Goal: Task Accomplishment & Management: Complete application form

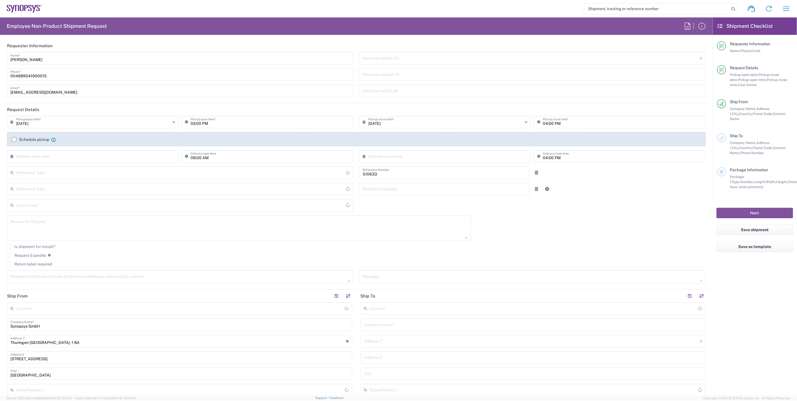
type input "Department"
type input "Delivered at Place"
type input "DE01, SDG, HAPS, HW 510633"
type input "Germany"
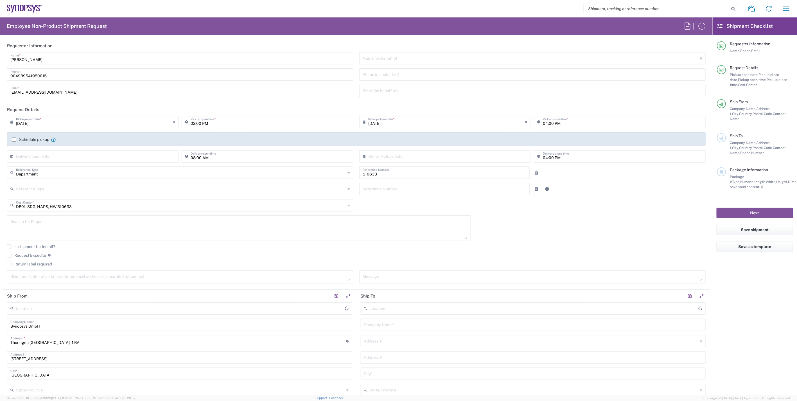
type input "Erfurt DE06"
click at [783, 12] on icon "button" at bounding box center [786, 8] width 9 height 9
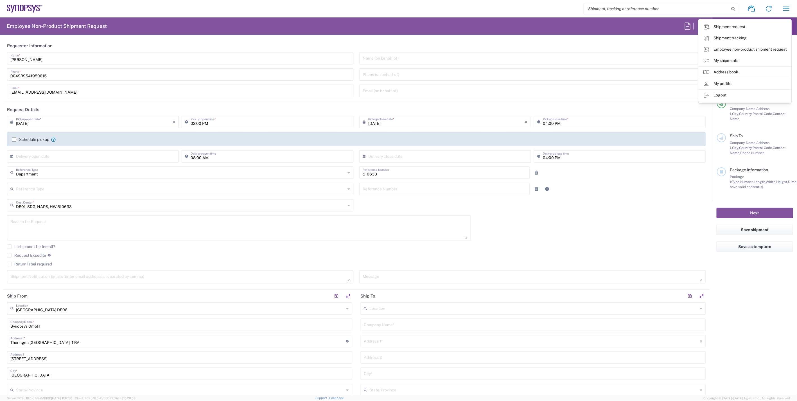
click at [667, 210] on div "09/11/2025 × Pickup open date * Cancel Apply 02:00 PM Pickup open time * 09/11/…" at bounding box center [356, 201] width 704 height 171
click at [63, 125] on input "09/11/2025" at bounding box center [94, 122] width 156 height 10
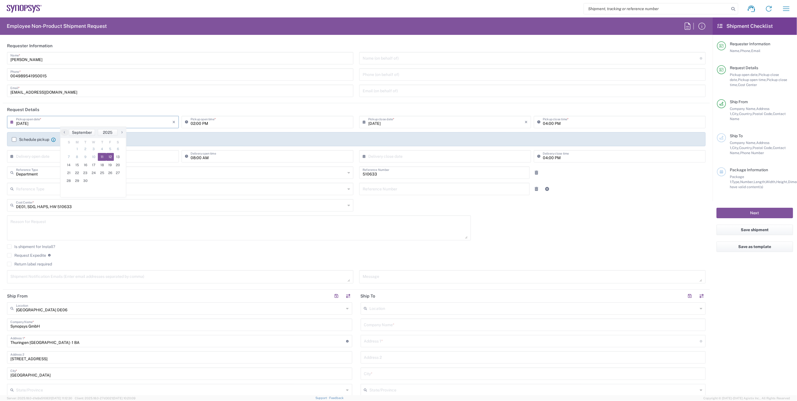
click at [108, 157] on span "12" at bounding box center [110, 157] width 8 height 8
type input "[DATE]"
click at [193, 123] on input "02:00 PM" at bounding box center [270, 122] width 159 height 10
click at [206, 125] on input "09:00 PM" at bounding box center [270, 122] width 159 height 10
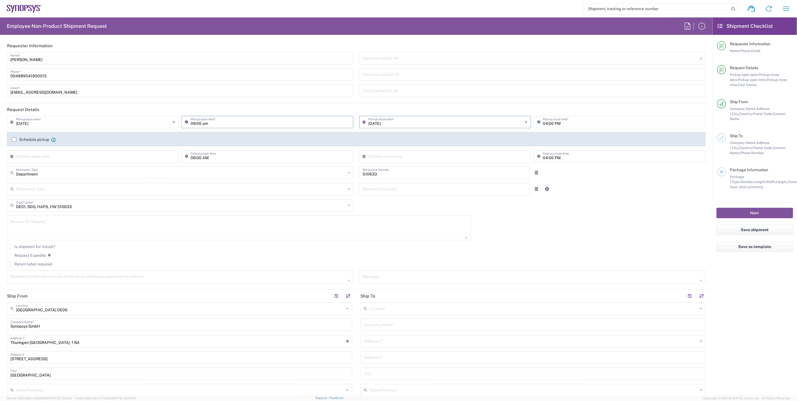
type input "09:00 AM"
click at [543, 124] on input "04:00 PM" at bounding box center [622, 122] width 159 height 10
type input "02:00 PM"
click at [600, 184] on div "Reference Type Customer Ref Department Invoice Number Purchase Order RMA Refere…" at bounding box center [356, 191] width 704 height 16
drag, startPoint x: 38, startPoint y: 141, endPoint x: 245, endPoint y: 179, distance: 210.4
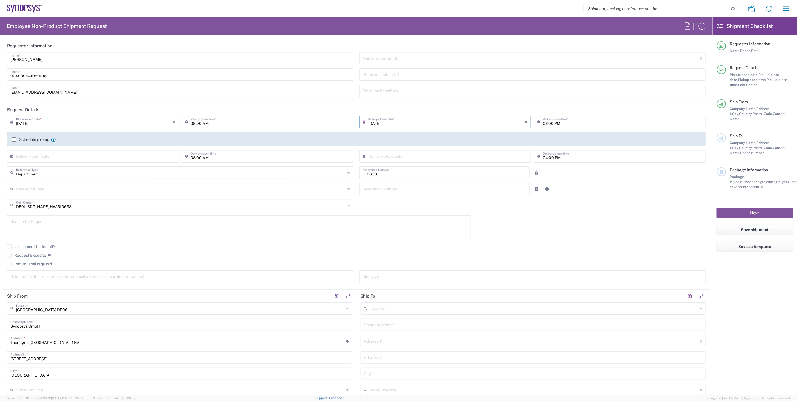
click at [38, 141] on label "Schedule pickup" at bounding box center [30, 139] width 37 height 4
click at [14, 139] on input "Schedule pickup" at bounding box center [14, 139] width 0 height 0
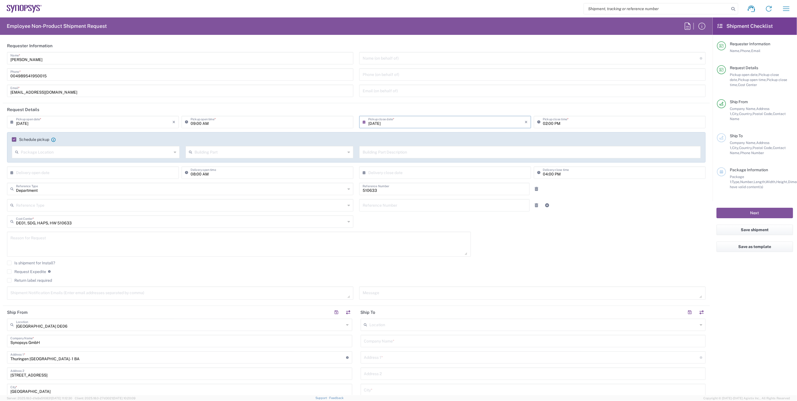
click at [609, 229] on div "09/12/2025 × Pickup open date * Cancel Apply 09:00 AM Pickup open time * 09/12/…" at bounding box center [356, 210] width 704 height 188
click at [539, 249] on div "09/12/2025 × Pickup open date * Cancel Apply 09:00 AM Pickup open time * 09/12/…" at bounding box center [356, 210] width 704 height 188
click at [514, 250] on div "09/12/2025 × Pickup open date * Cancel Apply 09:00 AM Pickup open time * 09/12/…" at bounding box center [356, 210] width 704 height 188
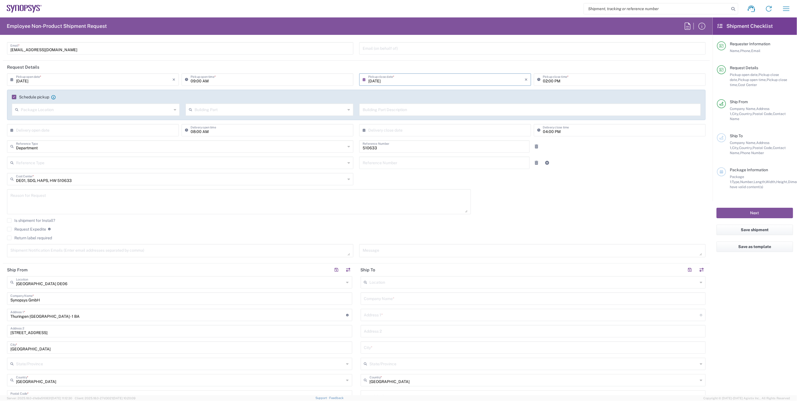
scroll to position [125, 0]
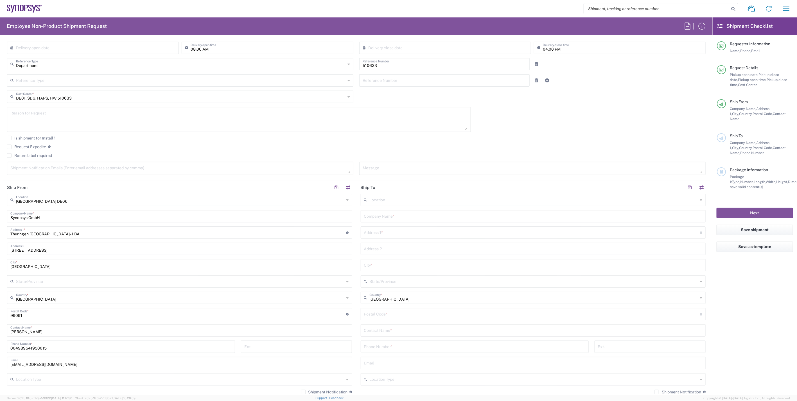
click at [398, 200] on input "text" at bounding box center [534, 199] width 328 height 10
click at [398, 214] on span "[PERSON_NAME] SE80" at bounding box center [529, 211] width 341 height 9
type input "[PERSON_NAME] SE80"
type input "Synopsys Sweden AB"
type input "Kalkstensvagen 3 [PERSON_NAME]"
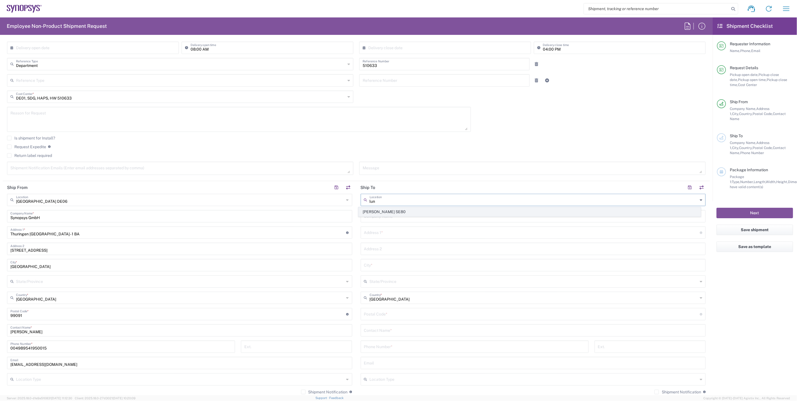
type input "[PERSON_NAME]"
type input "[GEOGRAPHIC_DATA]"
type input "22478"
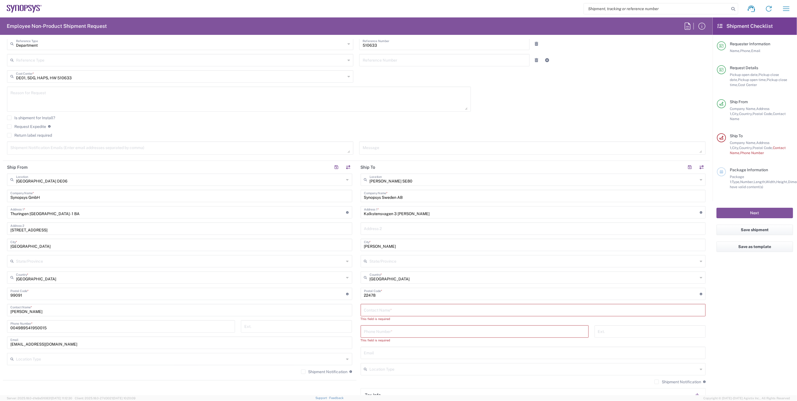
scroll to position [156, 0]
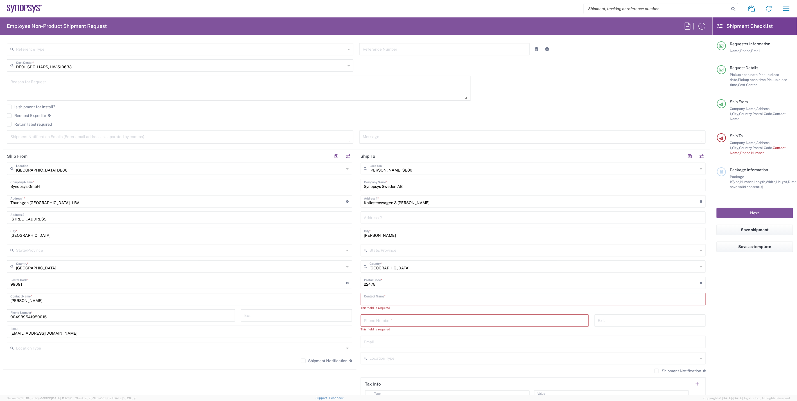
click at [397, 296] on input "text" at bounding box center [533, 299] width 338 height 10
paste input "[PERSON_NAME]"
type input "[PERSON_NAME]"
click at [401, 339] on input "text" at bounding box center [533, 336] width 338 height 10
paste input "[PERSON_NAME][EMAIL_ADDRESS][DOMAIN_NAME]"
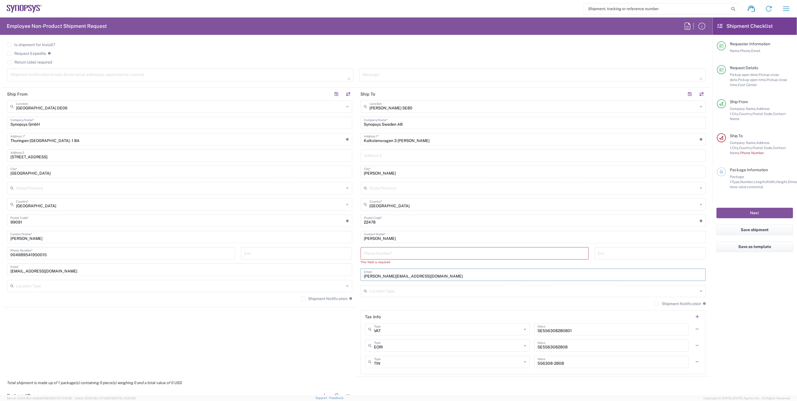
scroll to position [218, 0]
type input "[PERSON_NAME][EMAIL_ADDRESS][DOMAIN_NAME]"
click at [654, 301] on label "Shipment Notification" at bounding box center [677, 303] width 47 height 4
click at [657, 303] on input "Shipment Notification" at bounding box center [657, 303] width 0 height 0
click at [384, 250] on input "tel" at bounding box center [474, 253] width 221 height 10
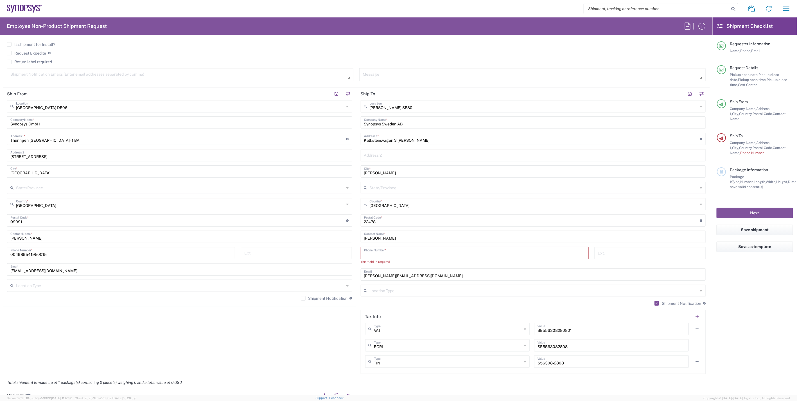
paste input "[PHONE_NUMBER]"
click at [369, 254] on input "[PHONE_NUMBER]" at bounding box center [474, 253] width 221 height 10
type input "[PHONE_NUMBER]"
click at [742, 309] on agx-form-checklist "Shipment Checklist Requester Information Name, Phone, Email Request Details Pic…" at bounding box center [754, 205] width 84 height 377
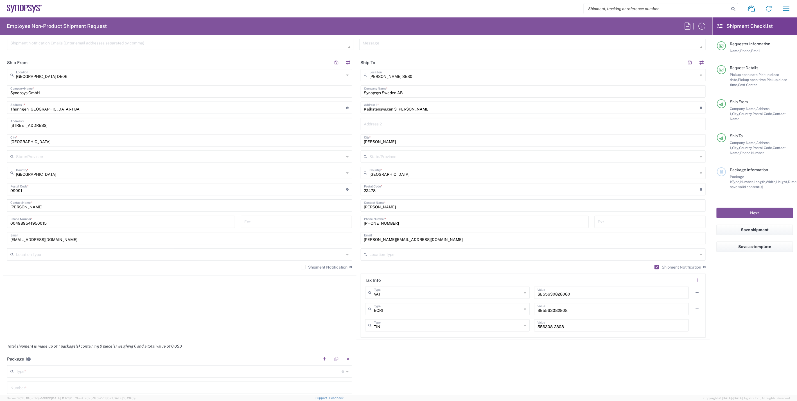
scroll to position [437, 0]
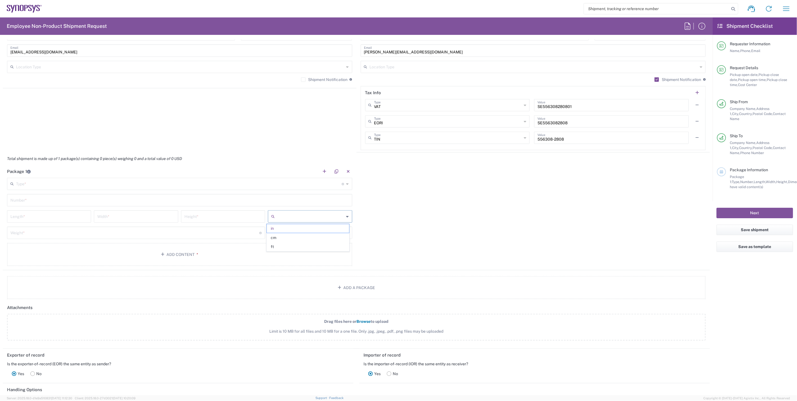
click at [315, 216] on input "text" at bounding box center [310, 216] width 67 height 9
click at [307, 236] on span "cm" at bounding box center [308, 237] width 82 height 9
type input "cm"
click at [319, 234] on input "text" at bounding box center [310, 232] width 67 height 9
click at [319, 254] on span "kgs" at bounding box center [308, 254] width 82 height 9
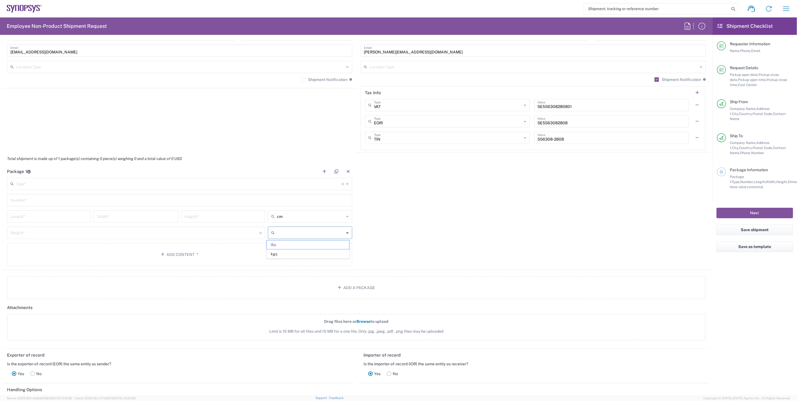
type input "kgs"
click at [439, 230] on div "Package 1 Type * Material used to package goods Bale(s) Basket(s) Bolt(s) Bottl…" at bounding box center [356, 217] width 707 height 105
click at [322, 187] on input "text" at bounding box center [179, 183] width 326 height 10
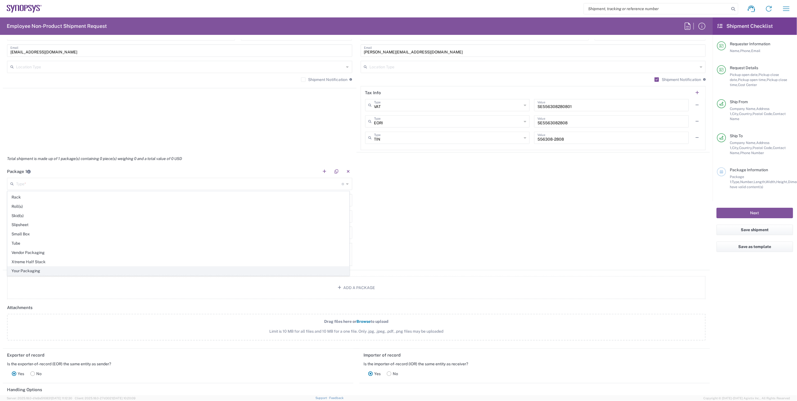
click at [64, 271] on span "Your Packaging" at bounding box center [178, 270] width 341 height 9
type input "Your Packaging"
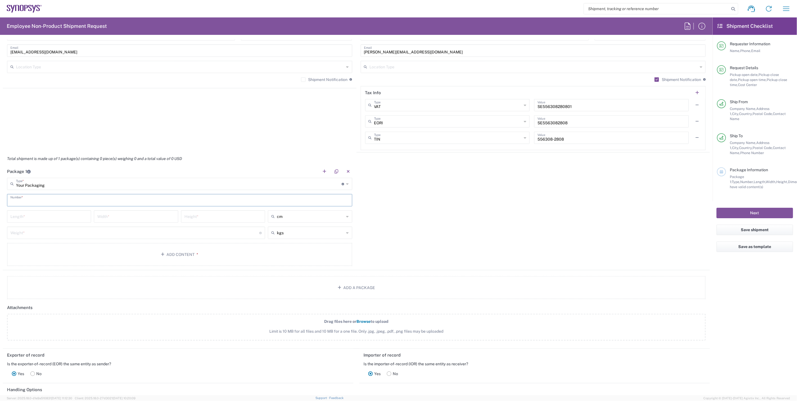
click at [327, 202] on input "text" at bounding box center [179, 200] width 338 height 10
type input "1"
click at [467, 196] on div "Package 1 Your Packaging Type * Material used to package goods Bale(s) Basket(s…" at bounding box center [356, 217] width 707 height 105
click at [226, 260] on button "Add Content *" at bounding box center [179, 254] width 345 height 23
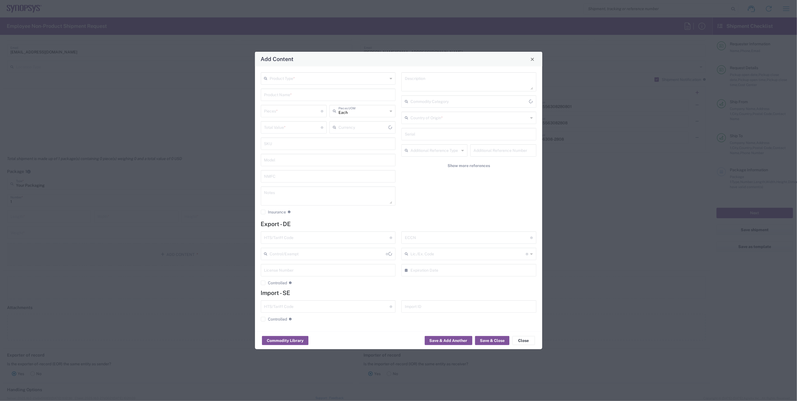
type input "US Dollar"
click at [338, 78] on input "text" at bounding box center [329, 78] width 118 height 10
click at [325, 98] on span "General Commodity" at bounding box center [327, 100] width 133 height 9
type input "General Commodity"
click at [326, 95] on input "text" at bounding box center [328, 94] width 128 height 10
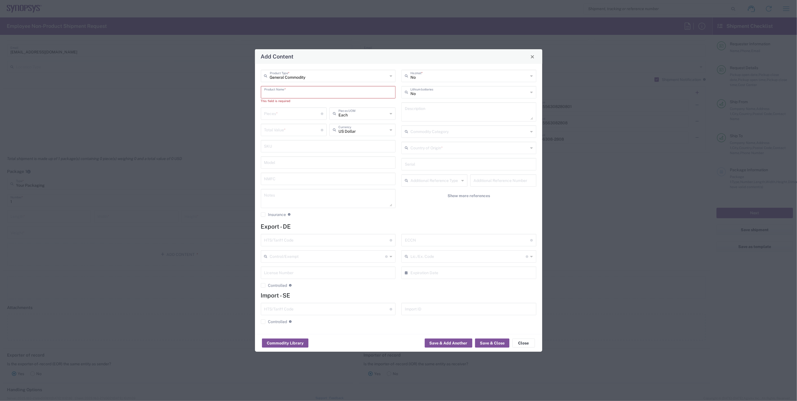
click at [311, 90] on input "text" at bounding box center [328, 92] width 128 height 10
paste input "VR9FU2G6428KBPMF"
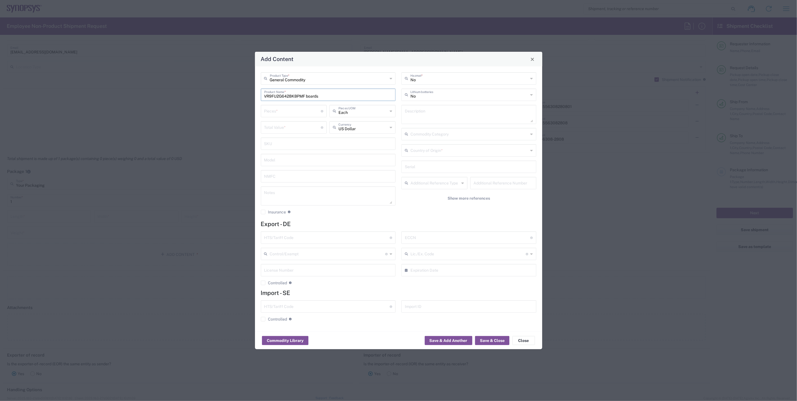
type input "VR9FU2G6428KBPMF boards"
click at [453, 153] on input "text" at bounding box center [469, 150] width 118 height 10
click at [447, 162] on span "[GEOGRAPHIC_DATA]" at bounding box center [468, 162] width 133 height 9
type input "[GEOGRAPHIC_DATA]"
click at [424, 210] on div "No Hazmat * No Lithium batteries Description Commodity Category Germany Country…" at bounding box center [469, 145] width 141 height 146
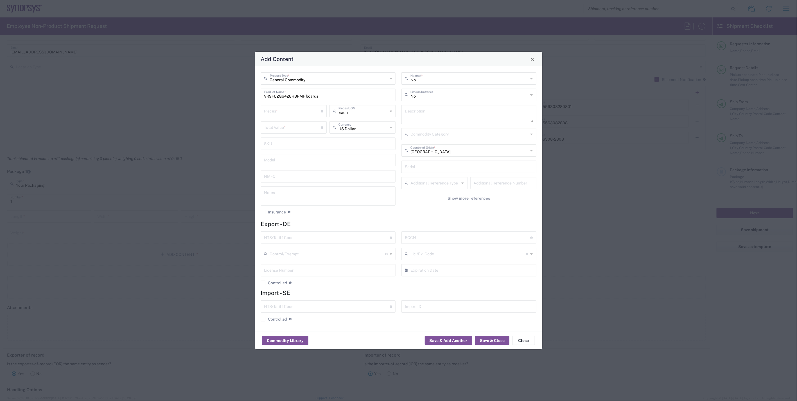
drag, startPoint x: 330, startPoint y: 99, endPoint x: 313, endPoint y: 99, distance: 17.2
click at [313, 99] on div "VR9FU2G6428KBPMF boards Product Name *" at bounding box center [328, 95] width 135 height 12
drag, startPoint x: 325, startPoint y: 94, endPoint x: 306, endPoint y: 94, distance: 18.3
click at [306, 94] on input "VR9FU2G6428KBPMF boards" at bounding box center [328, 94] width 128 height 10
paste input "memory module"
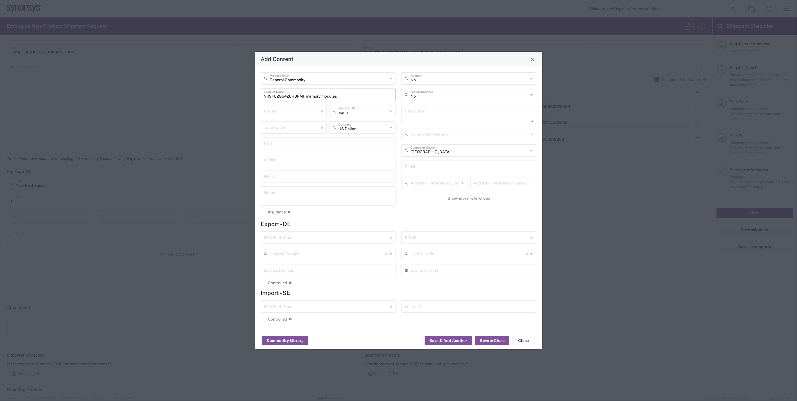
type input "VR9FU2G6428KBPMF memory modules"
click at [290, 110] on input "number" at bounding box center [292, 111] width 57 height 10
type input "2"
click at [296, 127] on input "number" at bounding box center [292, 127] width 57 height 10
type input "120"
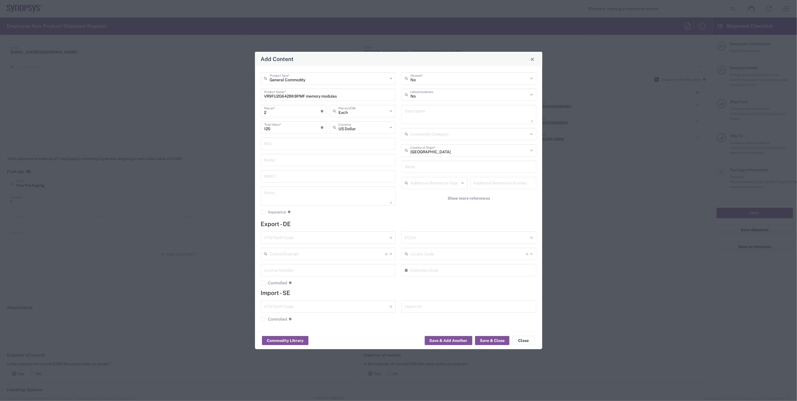
click at [432, 210] on div "No Hazmat * No Lithium batteries Description Commodity Category Germany Country…" at bounding box center [469, 145] width 141 height 146
click at [429, 237] on input "text" at bounding box center [468, 237] width 126 height 10
type input "EAR99"
click at [336, 237] on input "text" at bounding box center [327, 237] width 126 height 10
type input "8473301140"
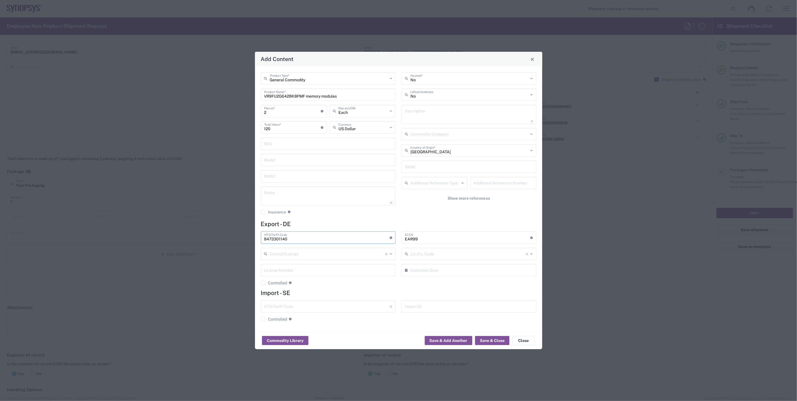
click at [415, 214] on div "No Hazmat * No Lithium batteries Description Commodity Category Germany Country…" at bounding box center [469, 145] width 141 height 146
click at [489, 341] on button "Save & Close" at bounding box center [492, 340] width 34 height 9
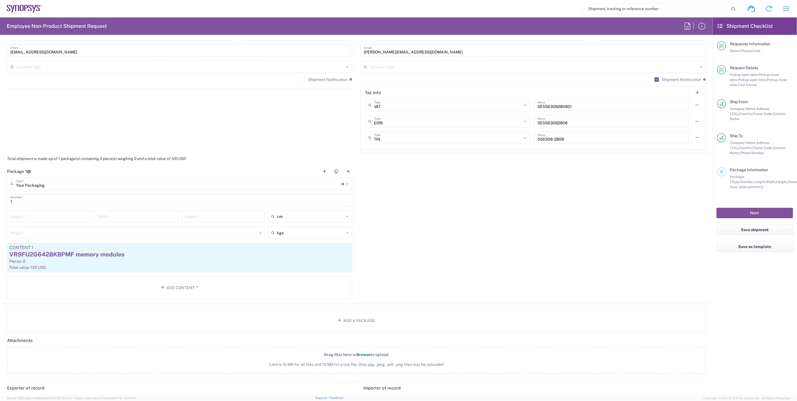
click at [449, 250] on div "Package 1 Your Packaging Type * Material used to package goods Bale(s) Basket(s…" at bounding box center [356, 234] width 707 height 138
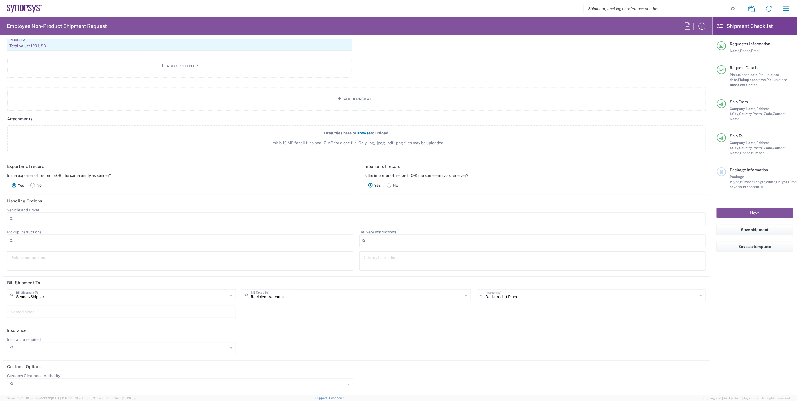
scroll to position [440, 0]
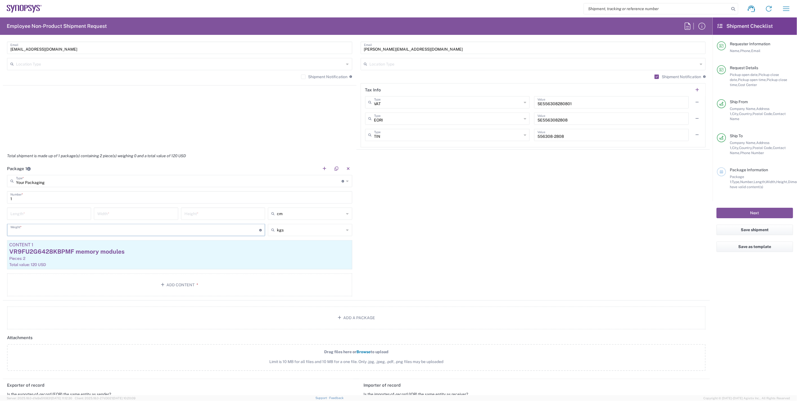
click at [57, 231] on input "number" at bounding box center [134, 230] width 249 height 10
type input "0.1"
click at [26, 210] on input "number" at bounding box center [48, 213] width 77 height 10
type input "20"
click at [110, 212] on input "number" at bounding box center [135, 213] width 77 height 10
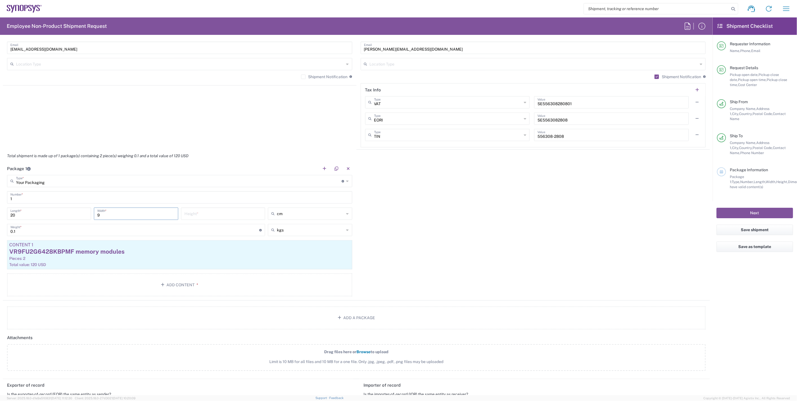
type input "9"
click at [204, 214] on input "number" at bounding box center [222, 213] width 77 height 10
type input "7"
click at [419, 257] on div "Package 1 Your Packaging Type * Material used to package goods Bale(s) Basket(s…" at bounding box center [356, 231] width 707 height 138
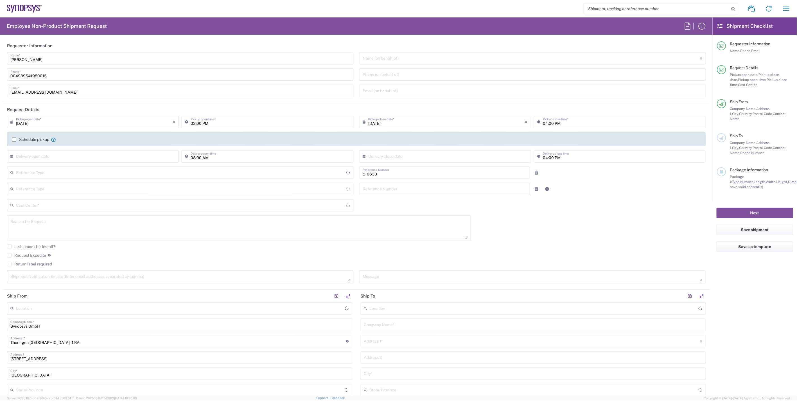
type input "Department"
type input "Delivered at Place"
type input "DE01, SDG, HAPS, HW 510633"
type input "Germany"
type input "[GEOGRAPHIC_DATA]"
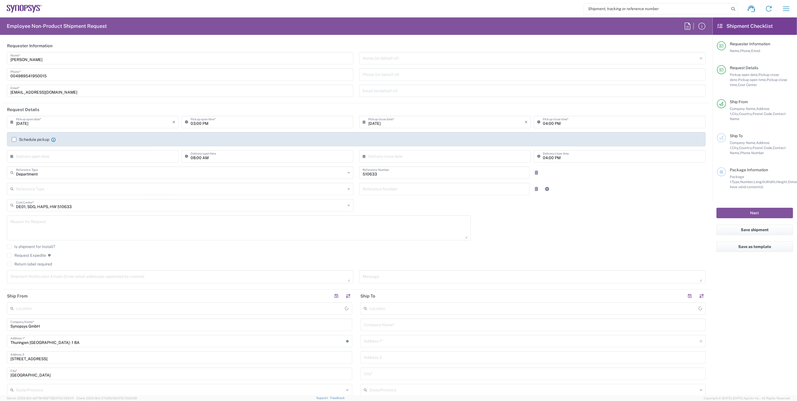
click at [27, 123] on input "09/11/2025" at bounding box center [94, 122] width 156 height 10
type input "[GEOGRAPHIC_DATA] DE06"
click at [111, 157] on span "12" at bounding box center [110, 157] width 8 height 8
type input "[DATE]"
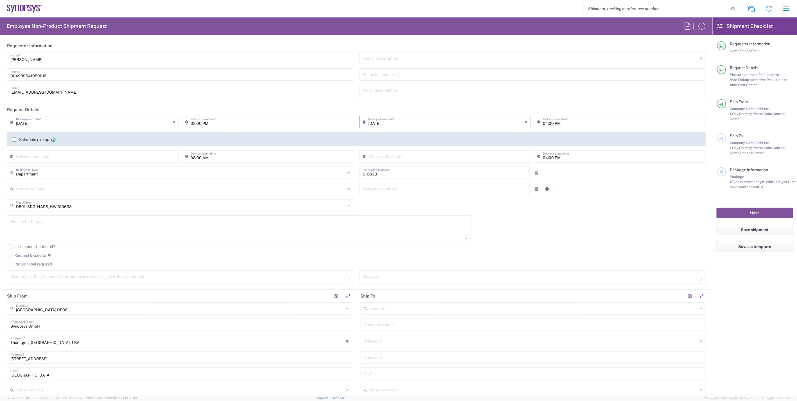
click at [193, 122] on input "03:00 PM" at bounding box center [270, 122] width 159 height 10
click at [204, 123] on input "09:00 PM" at bounding box center [270, 122] width 159 height 10
type input "09:00 AM"
click at [543, 123] on input "04:00 PM" at bounding box center [622, 122] width 159 height 10
type input "02:00 PM"
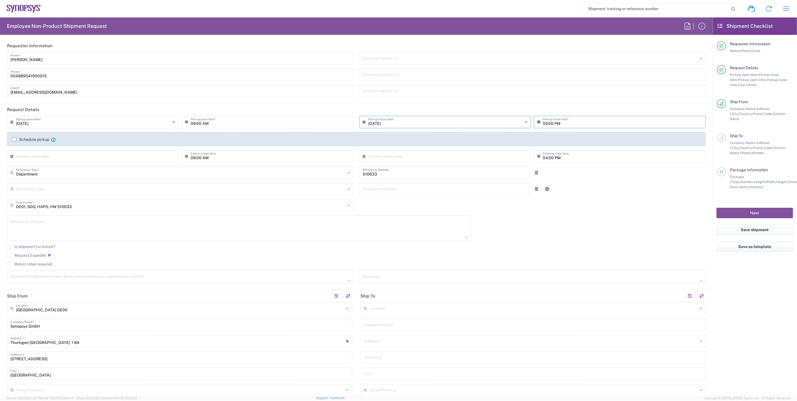
click at [572, 189] on div at bounding box center [561, 189] width 59 height 12
click at [36, 140] on label "Schedule pickup" at bounding box center [30, 139] width 37 height 4
click at [14, 139] on input "Schedule pickup" at bounding box center [14, 139] width 0 height 0
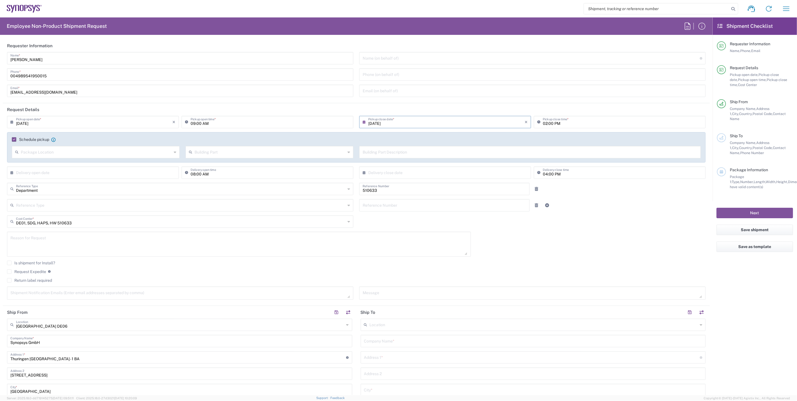
click at [593, 225] on div "09/12/2025 × Pickup open date * Cancel Apply 09:00 AM Pickup open time * 09/12/…" at bounding box center [356, 210] width 704 height 188
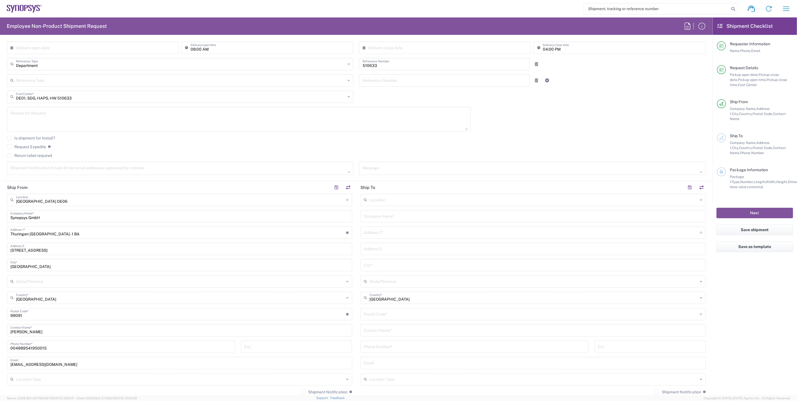
click at [541, 123] on div "09/12/2025 × Pickup open date * Cancel Apply 09:00 AM Pickup open time * 09/12/…" at bounding box center [356, 85] width 704 height 188
click at [395, 215] on input "text" at bounding box center [533, 216] width 338 height 10
click at [397, 200] on input "text" at bounding box center [534, 199] width 328 height 10
click at [394, 211] on span "[GEOGRAPHIC_DATA] IN09" at bounding box center [529, 211] width 341 height 9
type input "[GEOGRAPHIC_DATA] IN09"
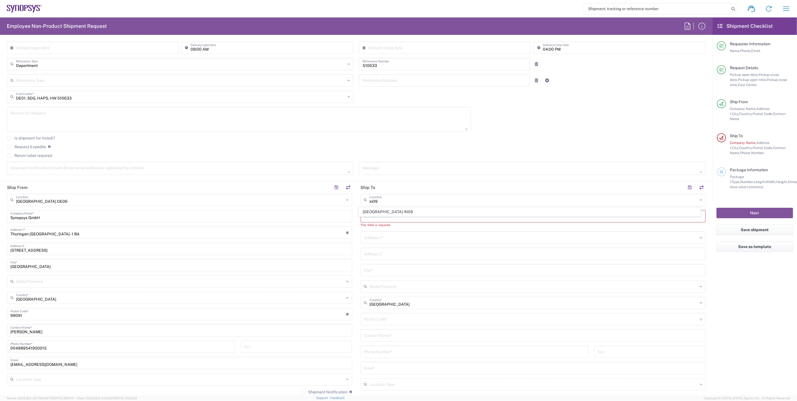
type input "Synopsys (India) Pvt Ltd."
type input "GF & 7th Floor Block B & GF DivaSree Omega"
type input "Survey No 13 EE 13/U Kondapur Village"
type input "Hyderabad"
type input "[GEOGRAPHIC_DATA]"
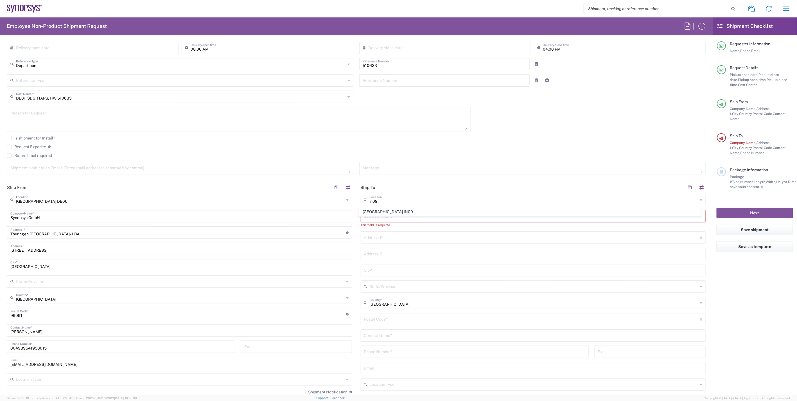
type input "500032"
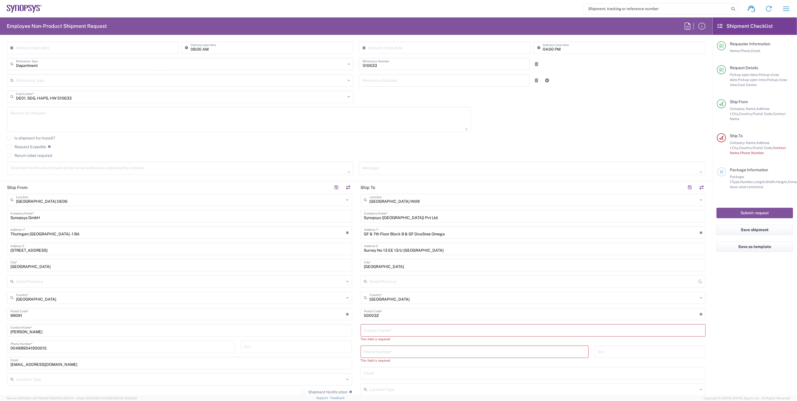
type input "Telangana"
click at [408, 330] on input "text" at bounding box center [533, 330] width 338 height 10
paste input "Sricharan Challa"
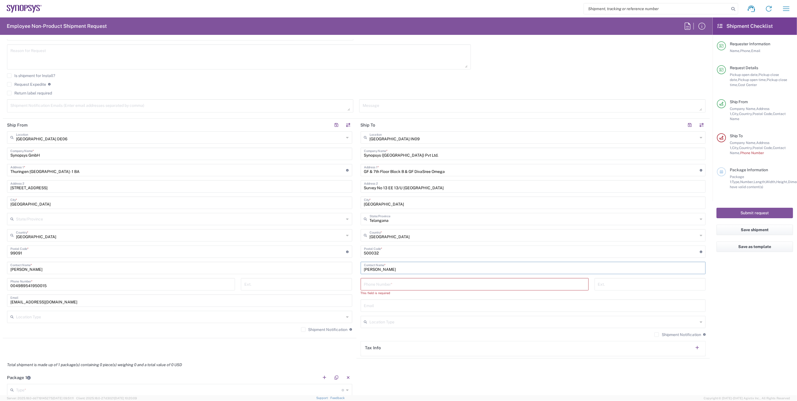
type input "Sricharan Challa"
click at [396, 285] on input "tel" at bounding box center [474, 284] width 221 height 10
paste input "+91.40.4033.1000"
type input "+91.40.4033.1000"
click at [388, 306] on input "text" at bounding box center [533, 305] width 338 height 10
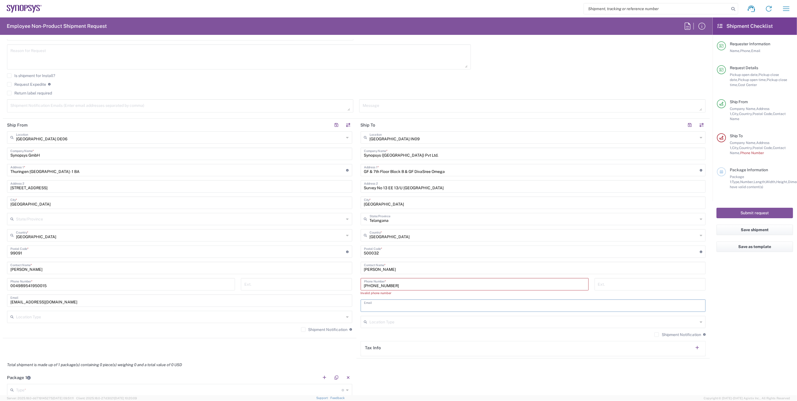
paste input "schalla@synopsys.com"
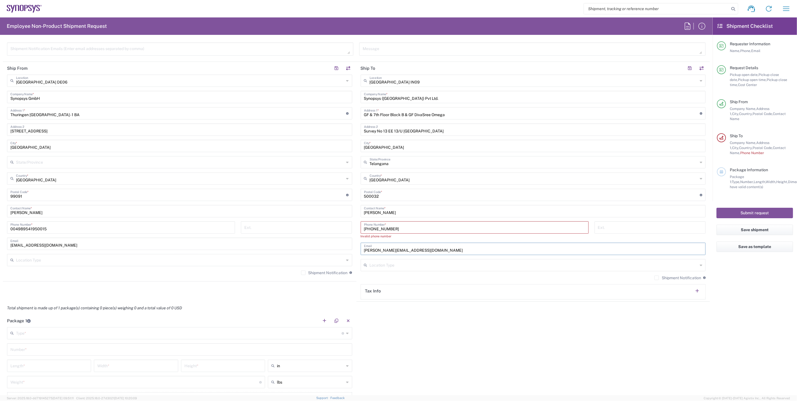
scroll to position [250, 0]
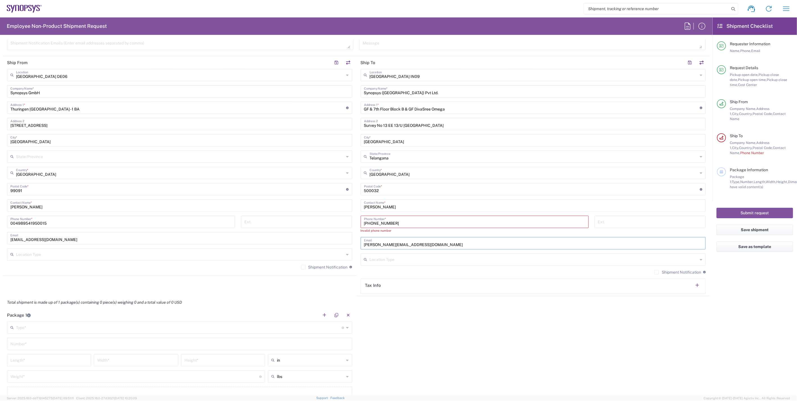
type input "schalla@synopsys.com"
click at [648, 271] on div "Shipment Notification If checked, a shipment notification email will be sent to…" at bounding box center [533, 274] width 345 height 9
click at [654, 273] on label "Shipment Notification" at bounding box center [677, 272] width 47 height 4
click at [657, 272] on input "Shipment Notification" at bounding box center [657, 272] width 0 height 0
click at [495, 346] on div "Package 1 Type * Material used to package goods Bale(s) Basket(s) Bolt(s) Bottl…" at bounding box center [356, 361] width 707 height 105
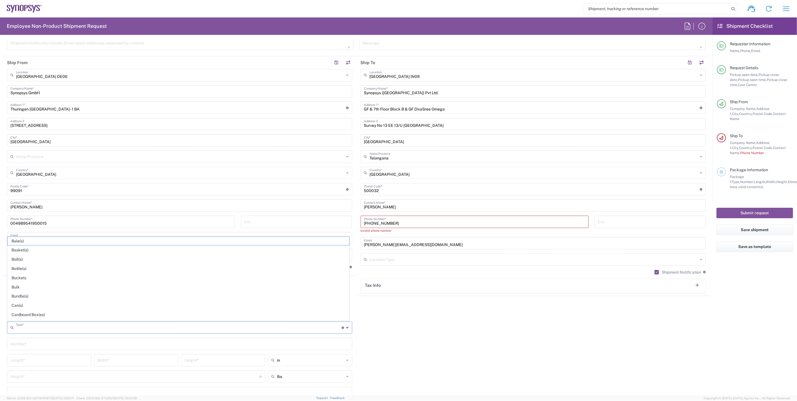
click at [336, 327] on input "text" at bounding box center [179, 327] width 326 height 10
click at [346, 327] on icon at bounding box center [347, 327] width 3 height 9
click at [83, 315] on span "Your Packaging" at bounding box center [178, 316] width 341 height 9
type input "Your Packaging"
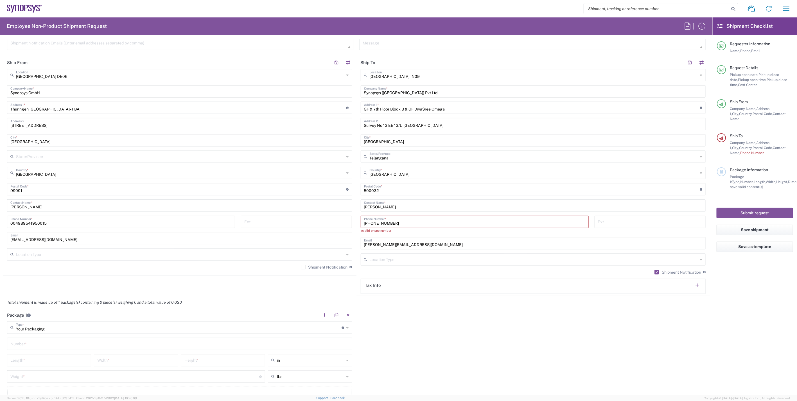
click at [444, 315] on div "Package 1 Your Packaging Type * Material used to package goods Bale(s) Basket(s…" at bounding box center [356, 361] width 707 height 105
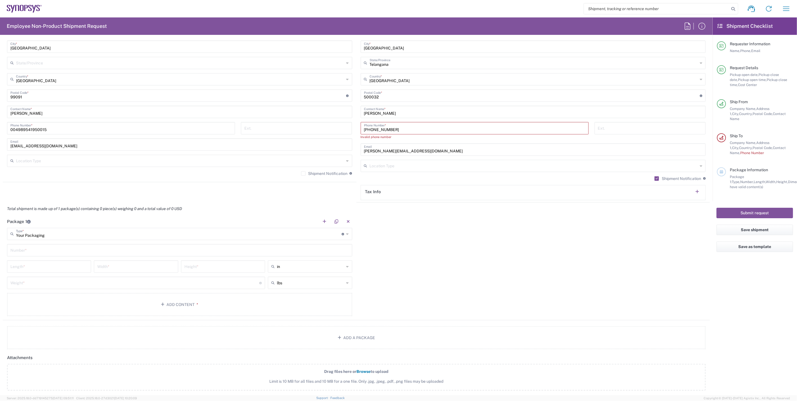
scroll to position [343, 0]
click at [156, 243] on main "Your Packaging Type * Material used to package goods Bale(s) Basket(s) Bolt(s) …" at bounding box center [180, 272] width 354 height 90
click at [153, 248] on input "text" at bounding box center [179, 250] width 338 height 10
type input "1"
click at [462, 263] on div "Package 1 Your Packaging Type * Material used to package goods Bale(s) Basket(s…" at bounding box center [356, 267] width 707 height 105
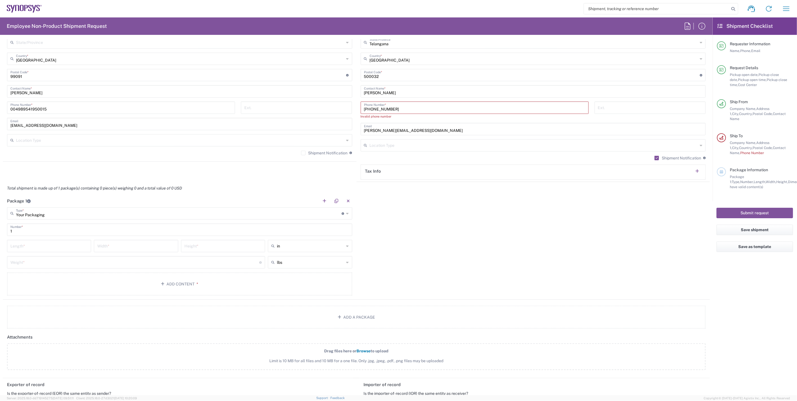
scroll to position [375, 0]
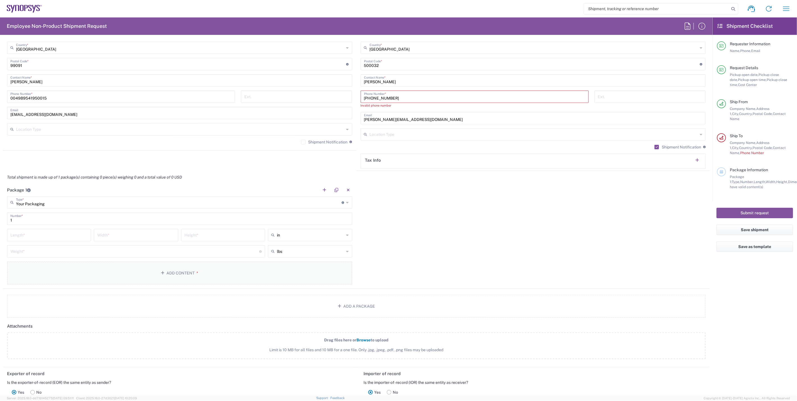
click at [191, 275] on button "Add Content *" at bounding box center [179, 272] width 345 height 23
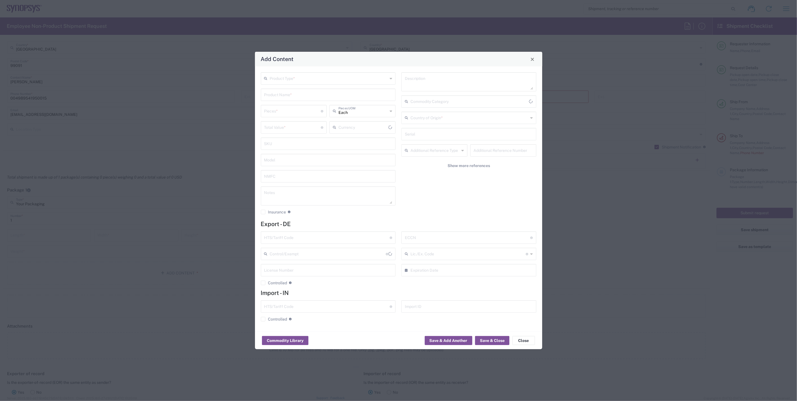
type input "US Dollar"
click at [325, 78] on input "text" at bounding box center [329, 78] width 118 height 10
click at [304, 104] on span "General Commodity" at bounding box center [327, 100] width 133 height 9
type input "General Commodity"
click at [313, 96] on input "text" at bounding box center [328, 94] width 128 height 10
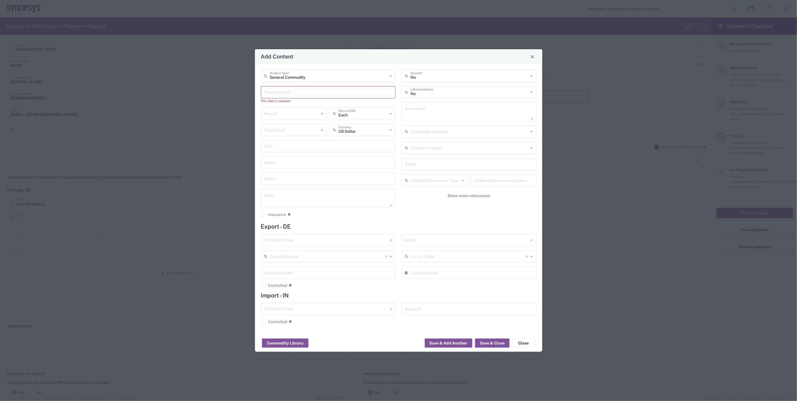
click at [316, 91] on input "text" at bounding box center [328, 92] width 128 height 10
paste input "VR9FU2G6428JBPNH"
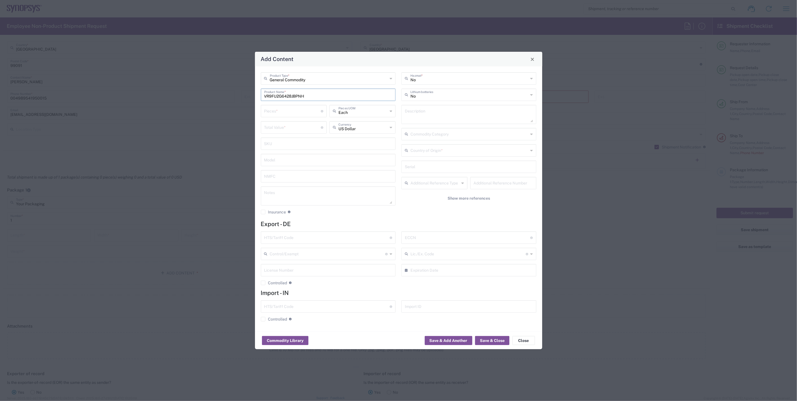
click at [320, 97] on input "VR9FU2G6428JBPNH" at bounding box center [328, 94] width 128 height 10
paste input "memory modules"
type input "VR9FU2G6428JBPNH memory modules"
click at [448, 148] on input "text" at bounding box center [469, 150] width 118 height 10
click at [427, 170] on span "[GEOGRAPHIC_DATA]" at bounding box center [468, 172] width 133 height 9
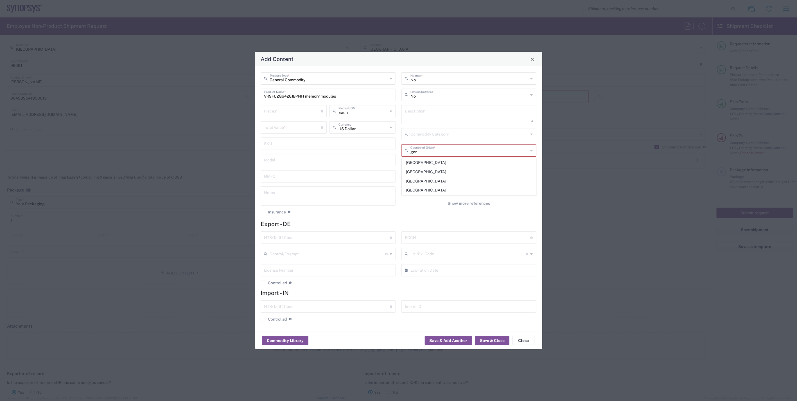
type input "[GEOGRAPHIC_DATA]"
click at [285, 109] on input "number" at bounding box center [292, 111] width 57 height 10
type input "1"
click at [295, 127] on input "number" at bounding box center [292, 127] width 57 height 10
type input "60"
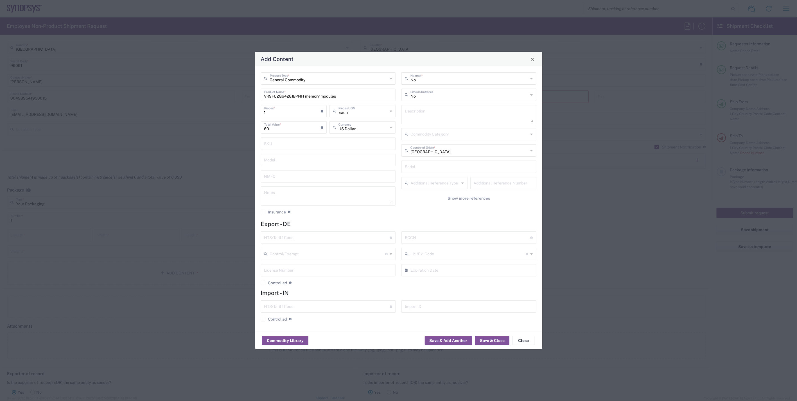
click at [419, 210] on div "No Hazmat * No Lithium batteries Description Commodity Category Germany Country…" at bounding box center [469, 145] width 141 height 146
click at [302, 115] on input "1" at bounding box center [292, 111] width 57 height 10
click at [301, 114] on input "1" at bounding box center [292, 111] width 57 height 10
type input "6"
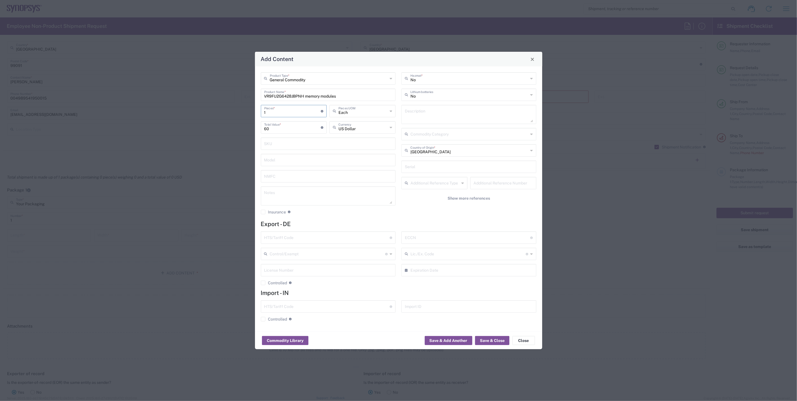
type input "360"
type input "6"
click at [431, 218] on div "No Hazmat * No Lithium batteries Description Commodity Category Germany Country…" at bounding box center [469, 145] width 141 height 146
click at [434, 237] on input "text" at bounding box center [468, 237] width 126 height 10
type input "EAR99"
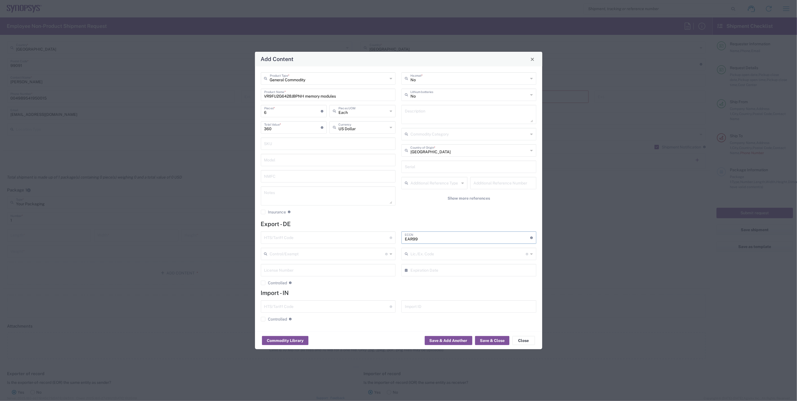
click at [341, 239] on input "text" at bounding box center [327, 237] width 126 height 10
type input "8473301140"
click at [412, 214] on div "No Hazmat * No Lithium batteries Description Commodity Category Germany Country…" at bounding box center [469, 145] width 141 height 146
click at [481, 342] on button "Save & Close" at bounding box center [492, 340] width 34 height 9
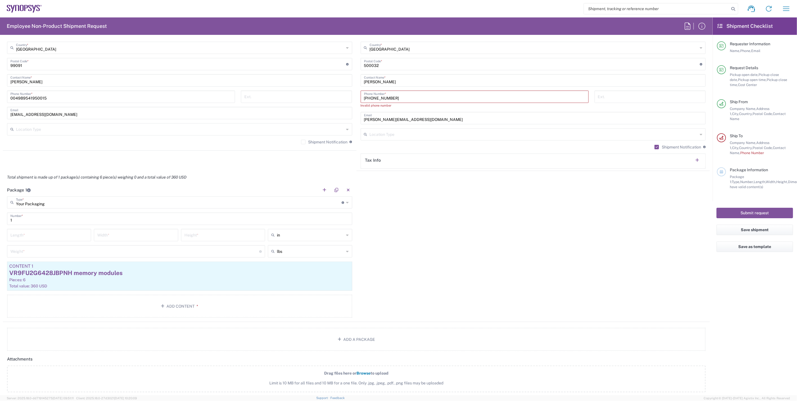
click at [427, 251] on div "Package 1 Your Packaging Type * Material used to package goods Bale(s) Basket(s…" at bounding box center [356, 253] width 707 height 138
click at [370, 97] on input "+91.40.4033.1000" at bounding box center [474, 96] width 221 height 10
click at [374, 97] on input "+9140.4033.1000" at bounding box center [474, 96] width 221 height 10
drag, startPoint x: 383, startPoint y: 97, endPoint x: 387, endPoint y: 98, distance: 3.6
click at [384, 97] on input "+91404033.1000" at bounding box center [474, 96] width 221 height 10
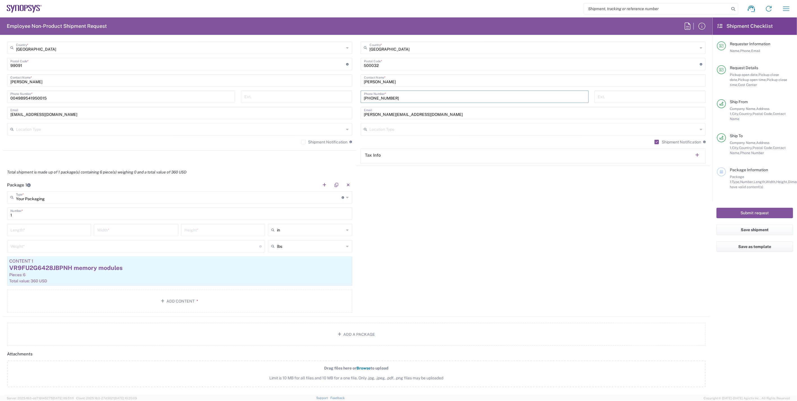
type input "+914040331000"
click at [417, 246] on div "Package 1 Your Packaging Type * Material used to package goods Bale(s) Basket(s…" at bounding box center [356, 247] width 707 height 138
click at [302, 245] on input "text" at bounding box center [310, 246] width 67 height 9
click at [301, 267] on span "kgs" at bounding box center [308, 267] width 82 height 9
type input "kgs"
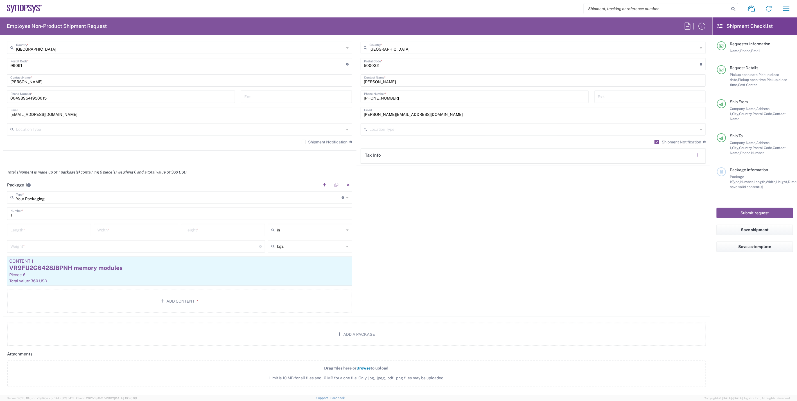
click at [310, 224] on div "in" at bounding box center [310, 230] width 84 height 12
click at [308, 231] on input "text" at bounding box center [310, 229] width 67 height 9
click at [300, 252] on span "cm" at bounding box center [308, 251] width 82 height 9
type input "cm"
click at [422, 237] on div "Package 1 Your Packaging Type * Material used to package goods Bale(s) Basket(s…" at bounding box center [356, 247] width 707 height 138
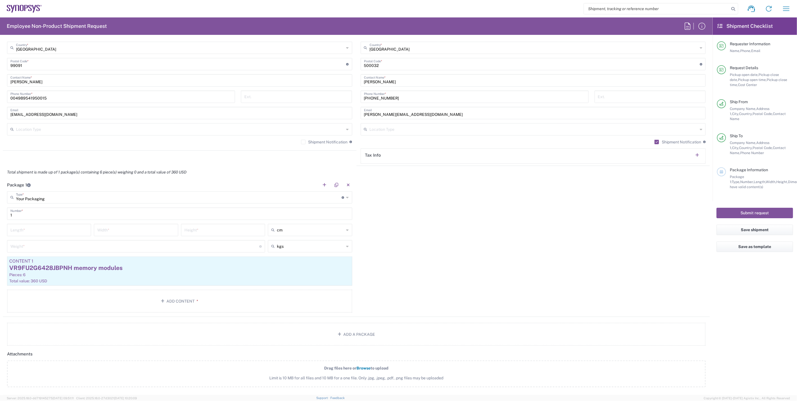
click at [189, 243] on input "number" at bounding box center [134, 246] width 249 height 10
type input "0.4"
click at [71, 228] on input "number" at bounding box center [48, 230] width 77 height 10
type input "37"
click at [111, 232] on input "number" at bounding box center [135, 230] width 77 height 10
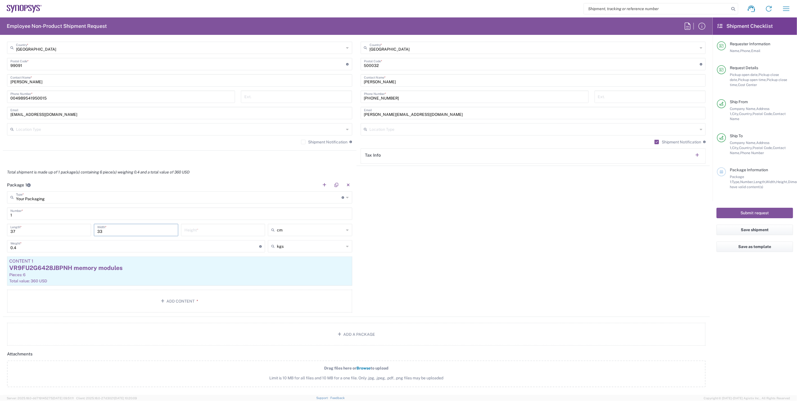
type input "33"
click at [207, 229] on input "number" at bounding box center [222, 230] width 77 height 10
type input "6"
click at [429, 241] on div "Package 1 Your Packaging Type * Material used to package goods Bale(s) Basket(s…" at bounding box center [356, 247] width 707 height 138
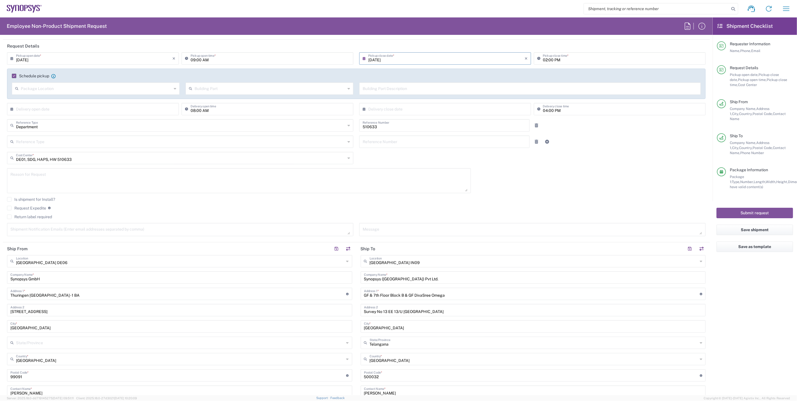
scroll to position [0, 0]
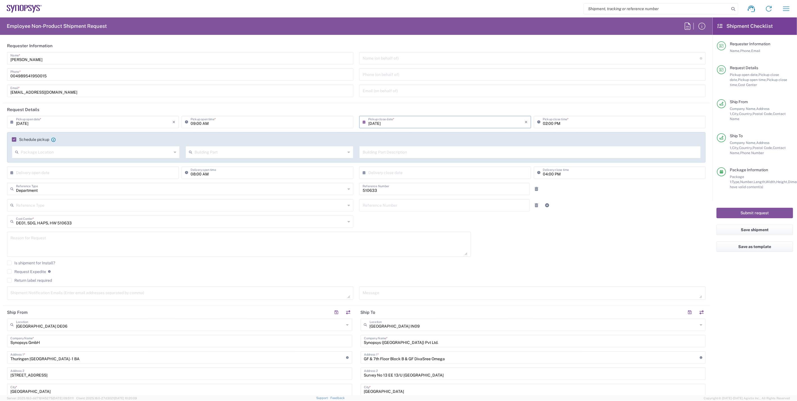
click at [530, 263] on agx-checkbox-control "Is shipment for Install?" at bounding box center [356, 263] width 698 height 4
click at [583, 263] on agx-checkbox-control "Is shipment for Install?" at bounding box center [356, 263] width 698 height 4
click at [539, 255] on div "09/12/2025 × Pickup open date * Cancel Apply 09:00 AM Pickup open time * 09/12/…" at bounding box center [356, 210] width 704 height 188
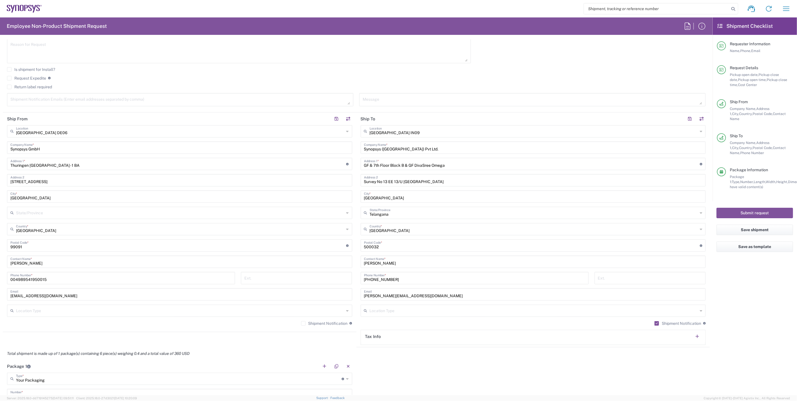
scroll to position [312, 0]
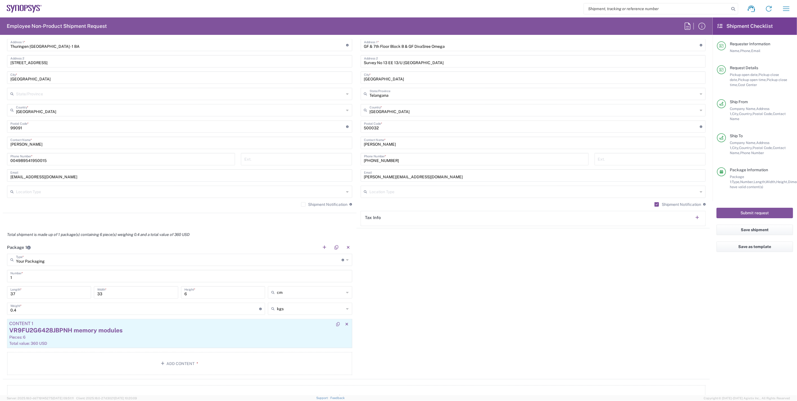
click at [141, 327] on div "VR9FU2G6428JBPNH memory modules" at bounding box center [179, 330] width 341 height 8
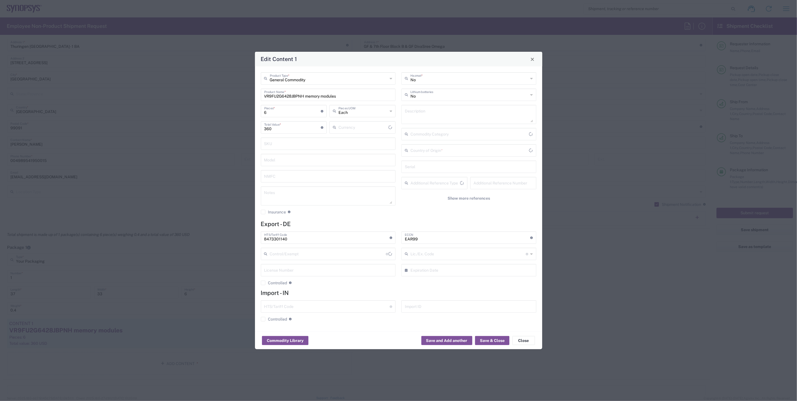
type input "US Dollar"
type input "[GEOGRAPHIC_DATA]"
click at [496, 340] on button "Save & Close" at bounding box center [492, 340] width 34 height 9
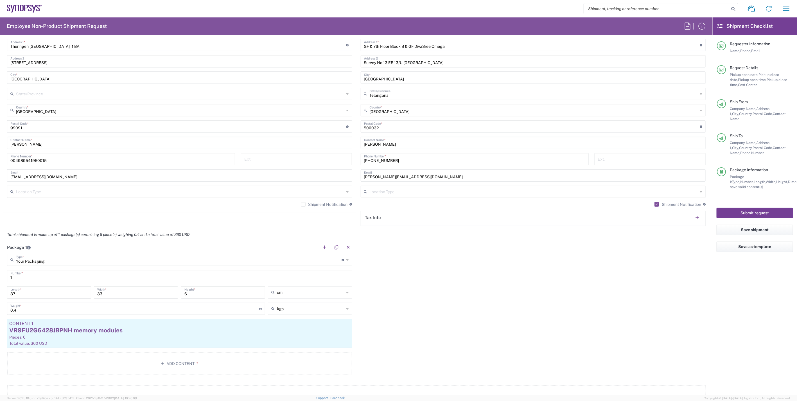
click at [743, 208] on button "Submit request" at bounding box center [754, 213] width 76 height 10
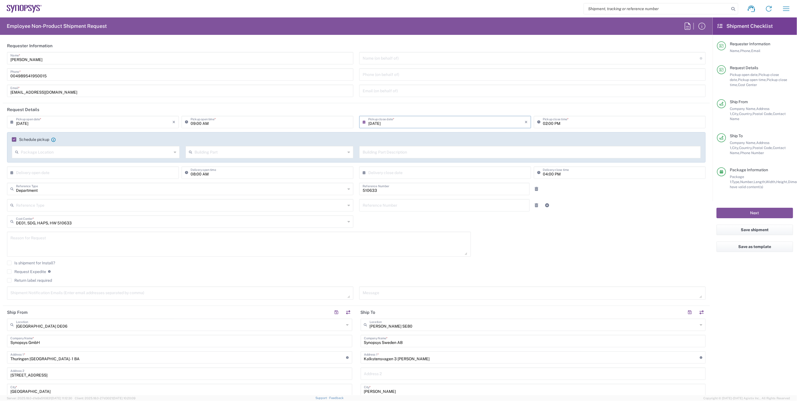
scroll to position [440, 0]
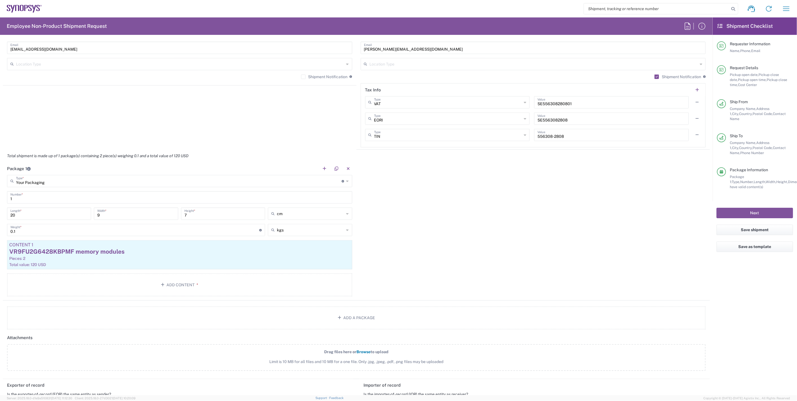
click at [467, 283] on div "Package 1 Your Packaging Type * Material used to package goods Bale(s) Basket(s…" at bounding box center [356, 231] width 707 height 138
click at [191, 261] on article "Content 1 VR9FU2G6428KBPMF memory modules Pieces: 2 Total value: 120 USD" at bounding box center [179, 254] width 345 height 29
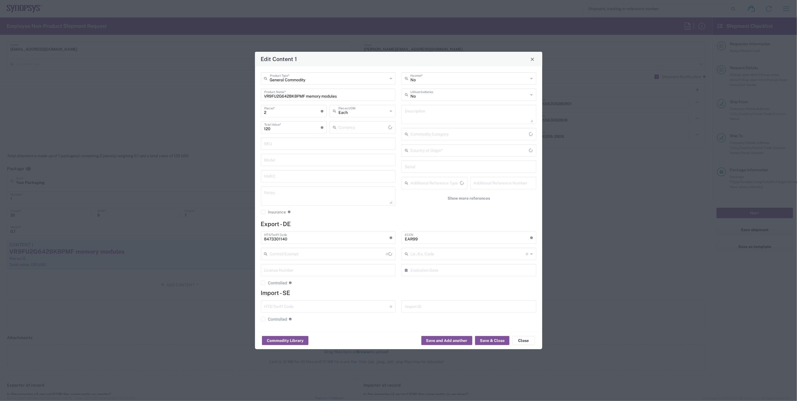
type input "US Dollar"
type input "[GEOGRAPHIC_DATA]"
click at [487, 338] on button "Save & Close" at bounding box center [492, 340] width 34 height 9
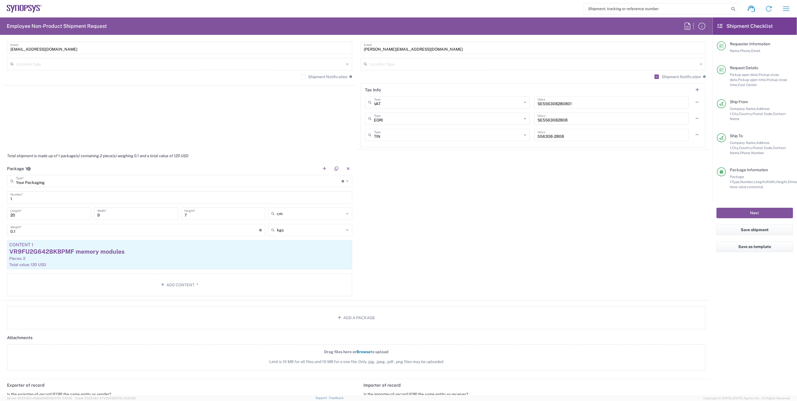
click at [503, 253] on div "Package 1 Your Packaging Type * Material used to package goods Bale(s) Basket(s…" at bounding box center [356, 231] width 707 height 138
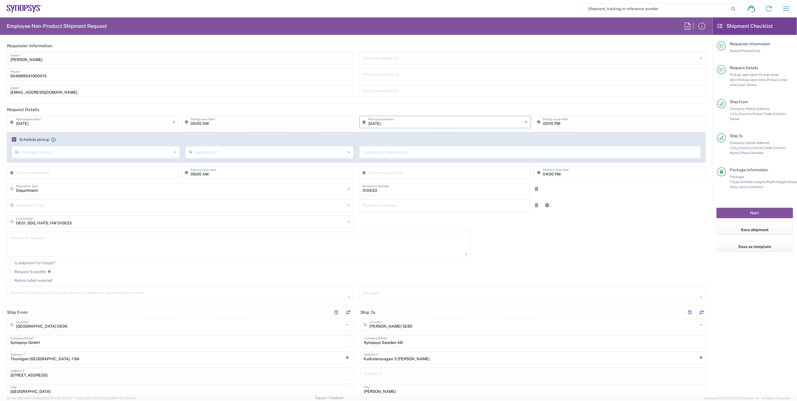
scroll to position [187, 0]
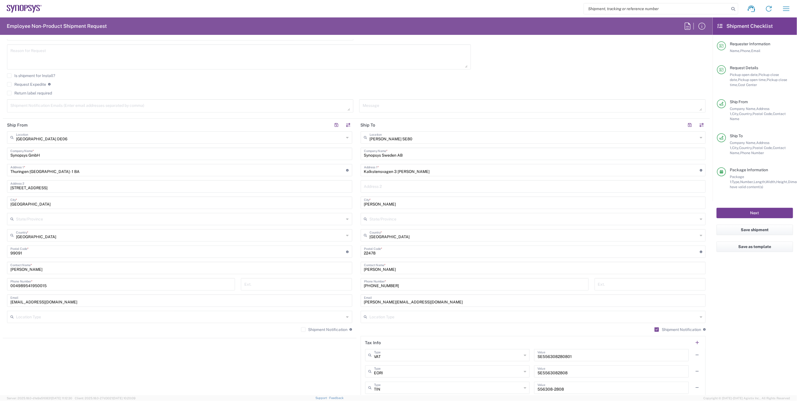
click at [732, 208] on button "Next" at bounding box center [754, 213] width 76 height 10
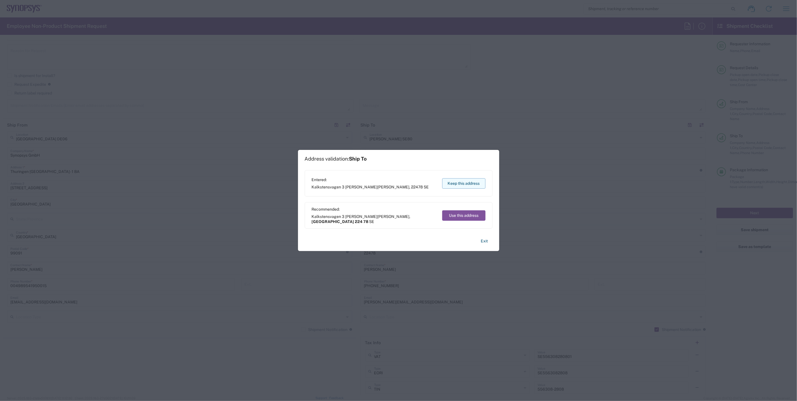
click at [468, 183] on button "Keep this address" at bounding box center [463, 183] width 43 height 10
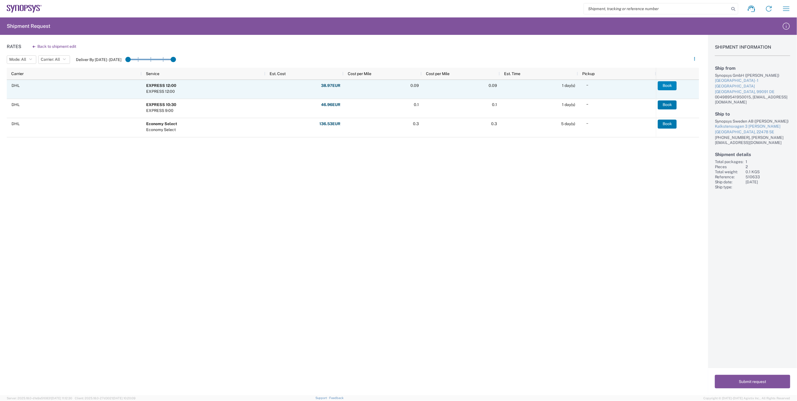
click at [670, 85] on button "Book" at bounding box center [667, 85] width 19 height 9
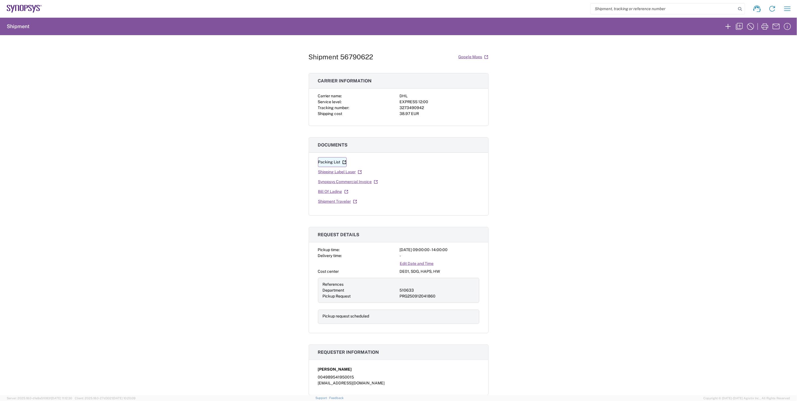
click at [327, 161] on link "Packing List" at bounding box center [332, 162] width 29 height 10
click at [338, 173] on link "Shipping Label Laser" at bounding box center [340, 172] width 44 height 10
click at [347, 183] on link "Synopsys Commercial Invoice" at bounding box center [348, 182] width 60 height 10
click at [335, 193] on link "Bill Of Lading" at bounding box center [333, 192] width 31 height 10
